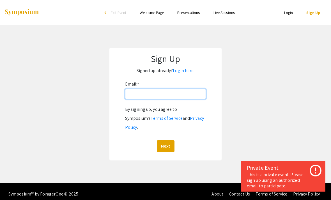
click at [138, 96] on input "Email: *" at bounding box center [165, 94] width 81 height 11
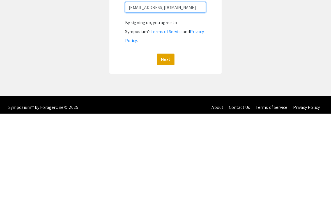
type input "Hcrockell@unr.edu"
click at [169, 140] on button "Next" at bounding box center [166, 146] width 18 height 12
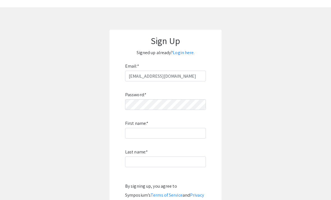
scroll to position [37, 0]
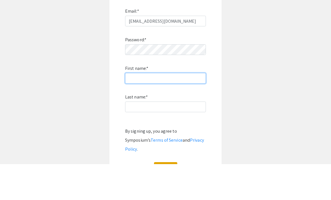
click at [168, 109] on input "First name: *" at bounding box center [165, 114] width 81 height 11
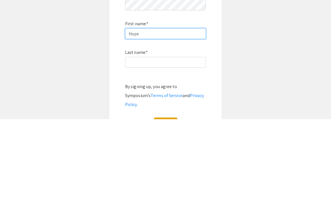
type input "Hope"
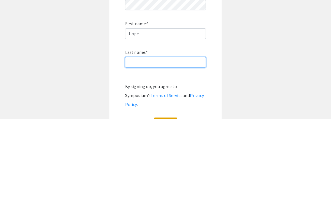
click at [179, 138] on input "Last name: *" at bounding box center [165, 143] width 81 height 11
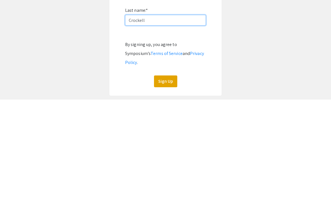
type input "Crockell"
click at [164, 176] on button "Sign Up" at bounding box center [165, 182] width 23 height 12
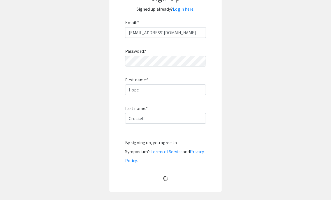
scroll to position [0, 0]
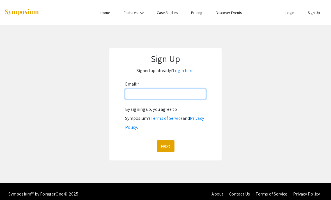
click at [152, 98] on input "Email: *" at bounding box center [165, 94] width 81 height 11
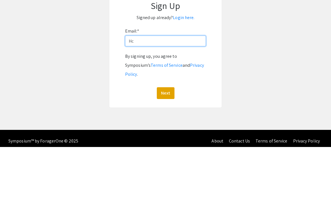
type input "H"
click at [180, 68] on link "Login here." at bounding box center [184, 71] width 22 height 6
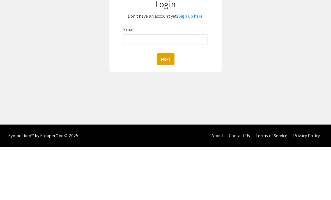
scroll to position [18, 0]
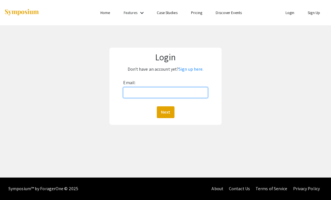
click at [188, 87] on input "Email:" at bounding box center [165, 92] width 84 height 11
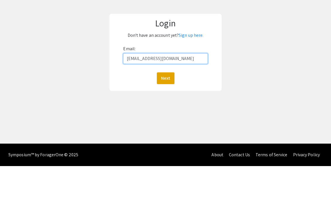
type input "hcrockell@unr.edu"
click at [166, 106] on button "Next" at bounding box center [166, 112] width 18 height 12
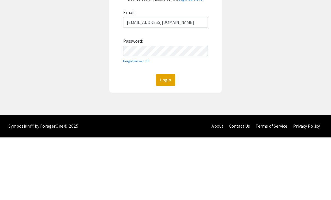
click at [168, 137] on button "Login" at bounding box center [165, 143] width 19 height 12
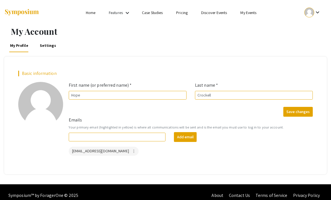
scroll to position [18, 0]
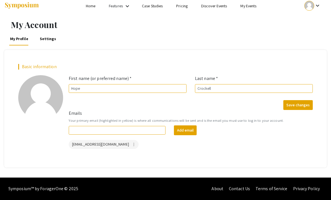
click at [302, 100] on button "Save changes" at bounding box center [297, 105] width 29 height 10
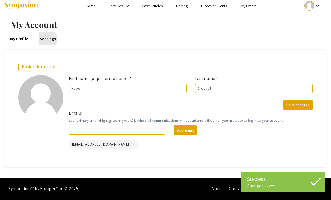
click at [46, 32] on link "Settings" at bounding box center [48, 38] width 18 height 13
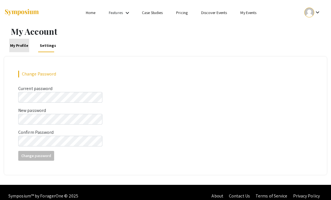
click at [22, 45] on link "My Profile" at bounding box center [19, 45] width 20 height 13
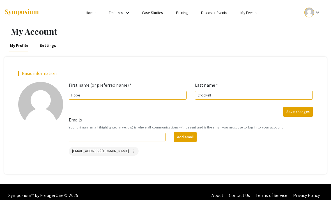
click at [91, 14] on link "Home" at bounding box center [91, 12] width 10 height 5
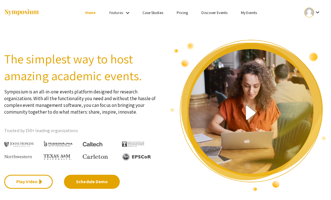
click at [249, 13] on link "My Events" at bounding box center [249, 12] width 16 height 5
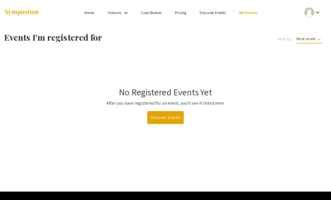
click at [86, 14] on link "Home" at bounding box center [89, 12] width 10 height 5
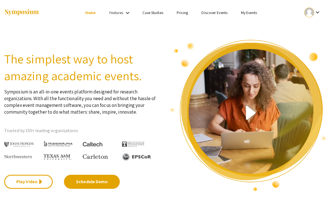
click at [127, 13] on mat-icon "keyboard_arrow_down" at bounding box center [127, 13] width 7 height 7
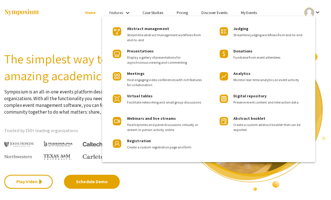
click at [45, 58] on div at bounding box center [165, 100] width 331 height 200
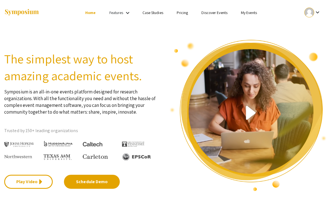
click at [89, 15] on link "Home" at bounding box center [90, 12] width 10 height 5
click at [315, 11] on mat-icon "keyboard_arrow_down" at bounding box center [317, 12] width 7 height 7
click at [310, 41] on button "My Submissions" at bounding box center [309, 41] width 35 height 13
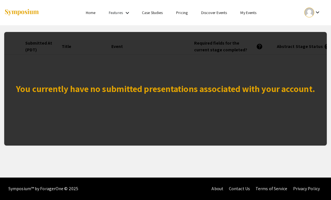
click at [43, 68] on div "You currently have no submitted presentations associated with your account." at bounding box center [165, 89] width 323 height 114
click at [251, 12] on link "My Events" at bounding box center [248, 12] width 16 height 5
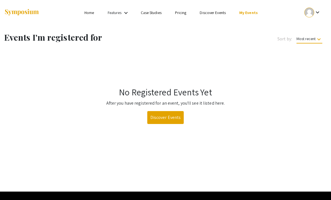
click at [212, 15] on link "Discover Events" at bounding box center [213, 12] width 26 height 5
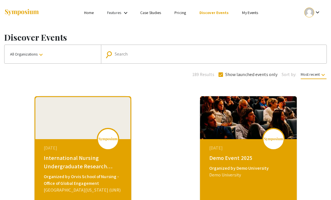
click at [150, 13] on link "Case Studies" at bounding box center [150, 12] width 21 height 5
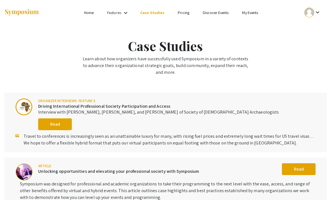
click at [123, 15] on mat-icon "keyboard_arrow_down" at bounding box center [125, 13] width 7 height 7
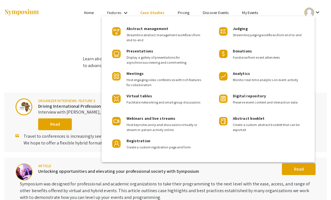
click at [88, 14] on div at bounding box center [165, 100] width 331 height 200
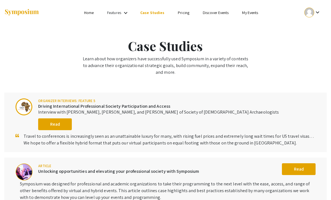
click at [89, 15] on link "Home" at bounding box center [89, 12] width 10 height 5
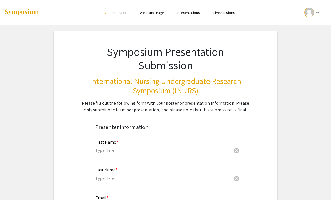
click at [190, 14] on link "Presentations" at bounding box center [188, 12] width 22 height 5
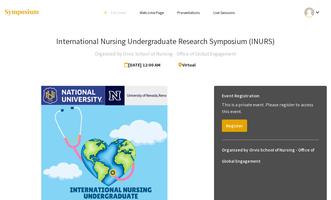
click at [238, 124] on button "Register" at bounding box center [234, 126] width 25 height 12
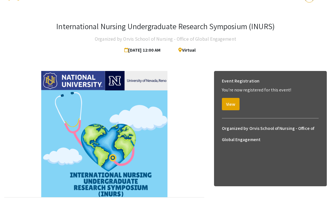
scroll to position [19, 0]
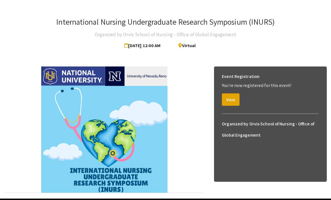
click at [234, 97] on button "View" at bounding box center [231, 99] width 18 height 12
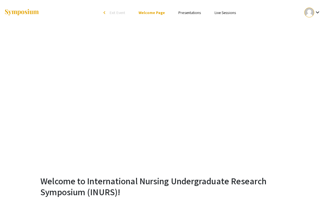
click at [187, 12] on link "Presentations" at bounding box center [189, 12] width 22 height 5
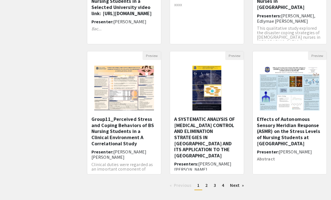
scroll to position [139, 0]
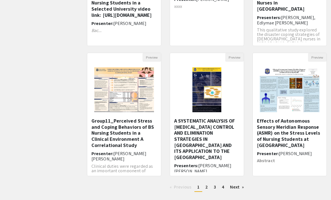
click at [206, 187] on span "2" at bounding box center [206, 187] width 3 height 6
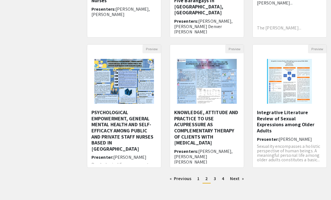
scroll to position [154, 0]
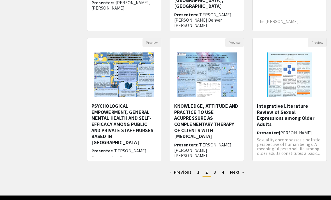
click at [215, 174] on span "3" at bounding box center [215, 172] width 2 height 6
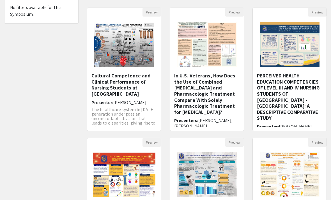
scroll to position [54, 0]
